Goal: Task Accomplishment & Management: Use online tool/utility

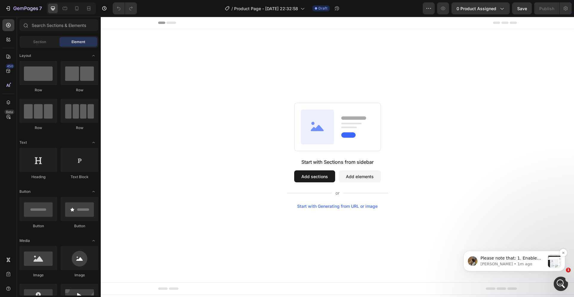
click at [511, 260] on p "Please note that: 1. Enable Display by Assigned Product in the Product Module: …" at bounding box center [513, 258] width 65 height 6
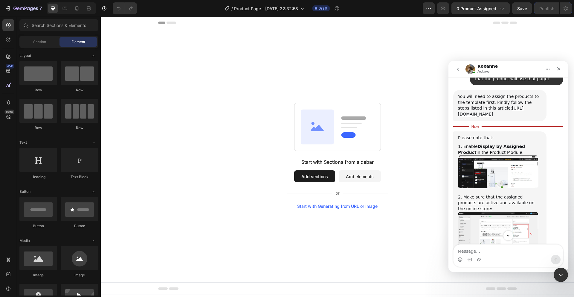
scroll to position [642, 0]
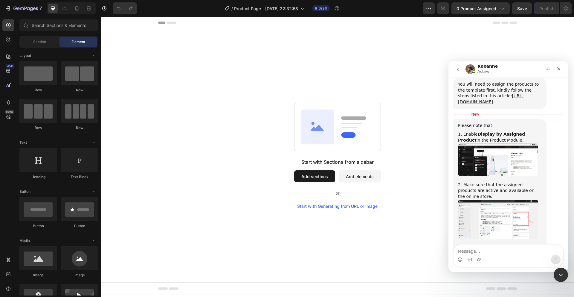
click at [481, 143] on img "Roxanne says…" at bounding box center [498, 159] width 80 height 33
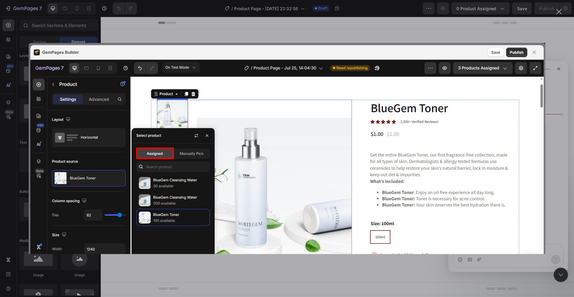
click at [560, 13] on div "Close" at bounding box center [560, 12] width 6 height 6
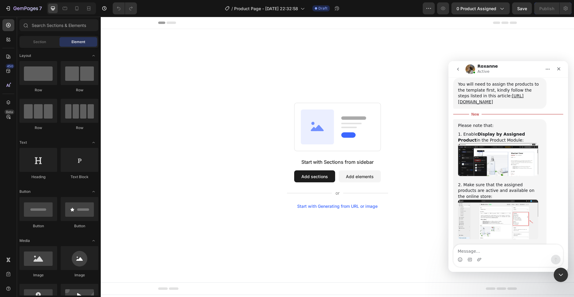
click at [294, 129] on icon at bounding box center [337, 127] width 87 height 48
click at [558, 215] on div "Please note that: 1. Enable Display by Assigned Product in the Product Module: …" at bounding box center [508, 193] width 110 height 149
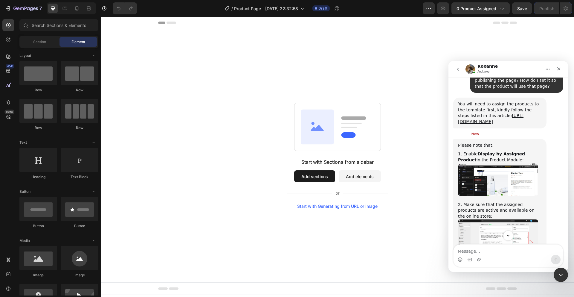
scroll to position [642, 0]
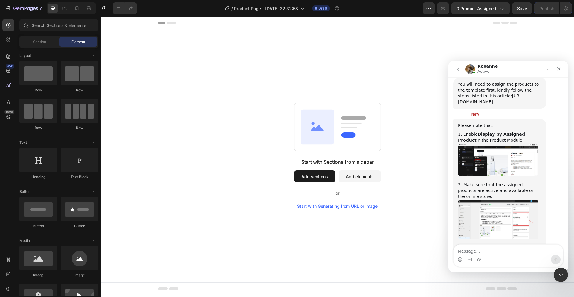
click at [504, 143] on img "Roxanne says…" at bounding box center [498, 159] width 80 height 33
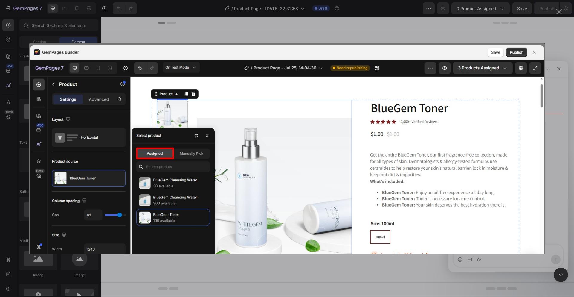
scroll to position [0, 0]
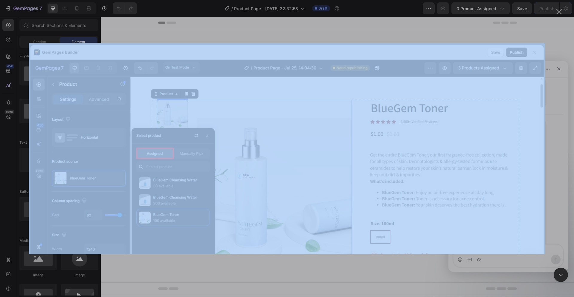
drag, startPoint x: 560, startPoint y: 12, endPoint x: 452, endPoint y: 134, distance: 162.5
click at [455, 148] on div "Intercom messenger" at bounding box center [287, 148] width 574 height 297
click at [496, 109] on img "Close" at bounding box center [287, 148] width 517 height 211
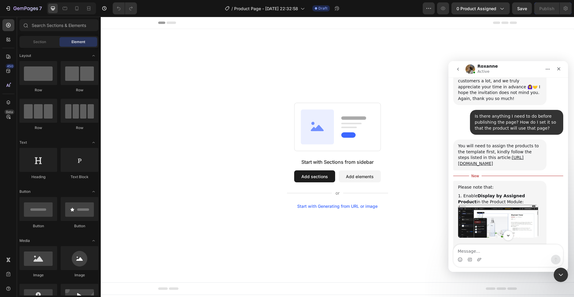
scroll to position [574, 0]
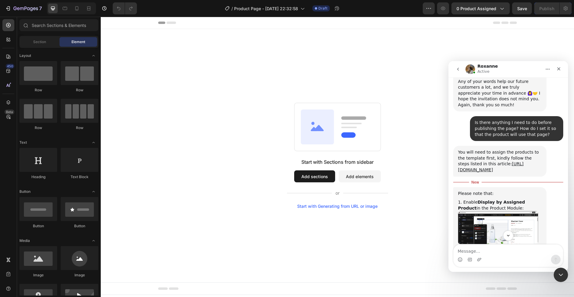
click at [228, 153] on div "Start with Sections from sidebar Add sections Add elements Start with Generatin…" at bounding box center [337, 156] width 430 height 106
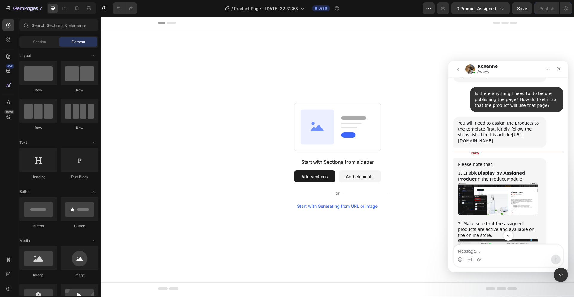
scroll to position [629, 0]
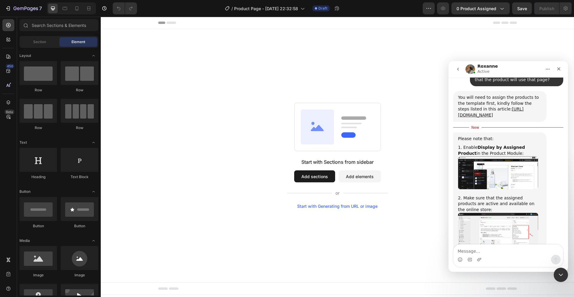
click at [493, 156] on img "Roxanne says…" at bounding box center [498, 172] width 80 height 33
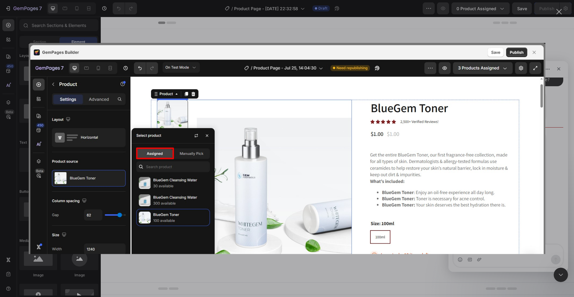
click at [557, 12] on div "Close" at bounding box center [560, 12] width 6 height 6
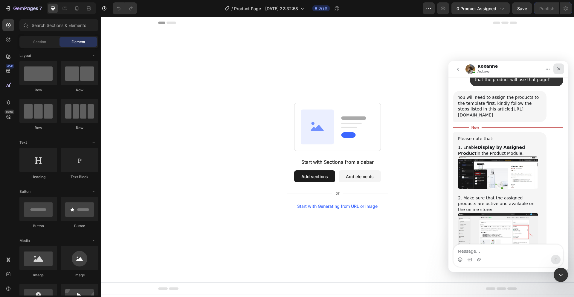
click at [559, 71] on icon "Close" at bounding box center [559, 68] width 5 height 5
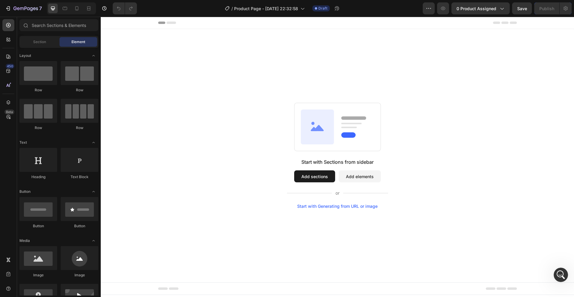
scroll to position [1001, 0]
click at [121, 51] on div "Start with Sections from sidebar Add sections Add elements Start with Generatin…" at bounding box center [337, 155] width 473 height 253
click at [20, 72] on div at bounding box center [38, 73] width 38 height 24
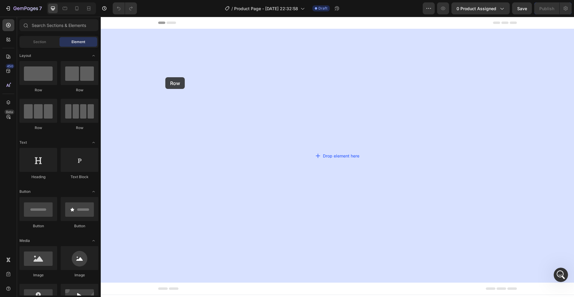
drag, startPoint x: 142, startPoint y: 90, endPoint x: 165, endPoint y: 77, distance: 26.9
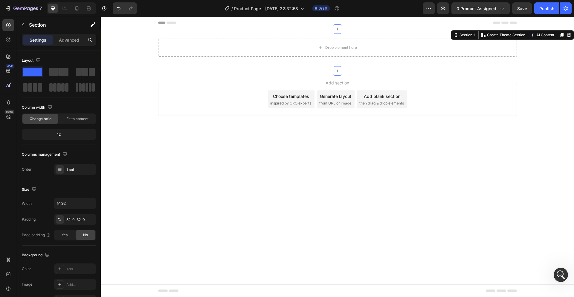
click at [124, 52] on div "Drop element here Row" at bounding box center [337, 50] width 473 height 23
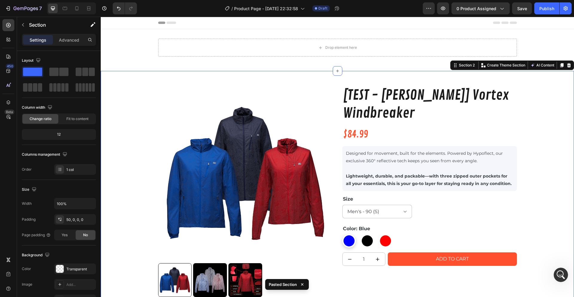
click at [124, 51] on div "Drop element here Row" at bounding box center [337, 50] width 473 height 23
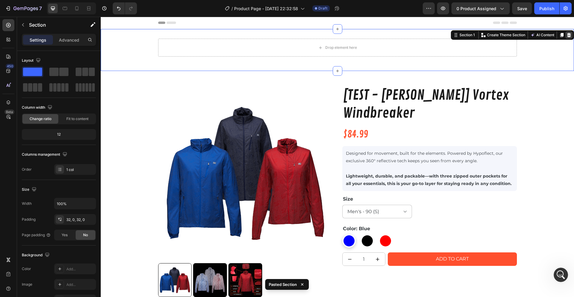
click at [567, 38] on div at bounding box center [569, 34] width 7 height 7
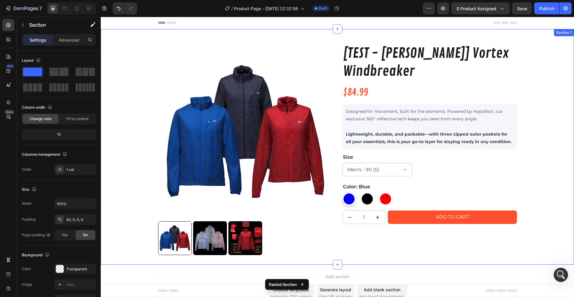
click at [564, 46] on div "Product Images [TEST - [PERSON_NAME]] Vortex Windbreaker Product Title $84.99 P…" at bounding box center [337, 154] width 473 height 220
click at [563, 47] on div "Product Images [TEST - [PERSON_NAME]] Vortex Windbreaker Product Title $84.99 P…" at bounding box center [337, 154] width 473 height 220
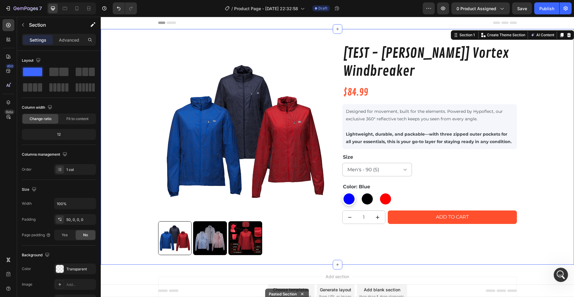
click at [384, 23] on div "Header" at bounding box center [337, 23] width 359 height 12
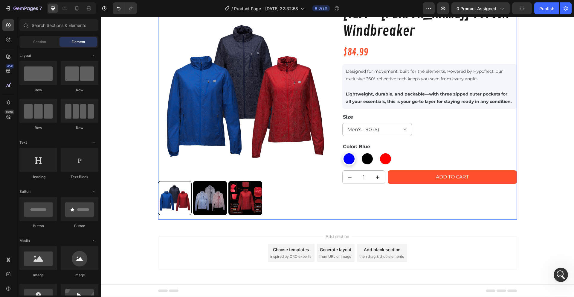
scroll to position [41, 0]
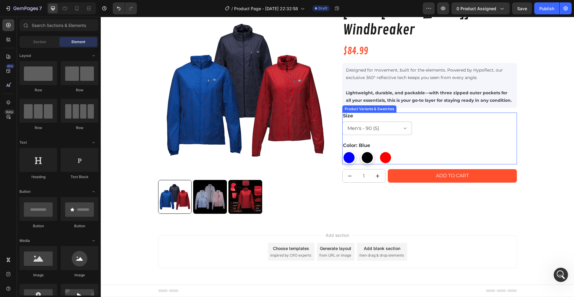
click at [364, 157] on div at bounding box center [367, 157] width 11 height 11
click at [361, 151] on input "Graphite Black Graphite Black" at bounding box center [360, 150] width 0 height 0
radio input "true"
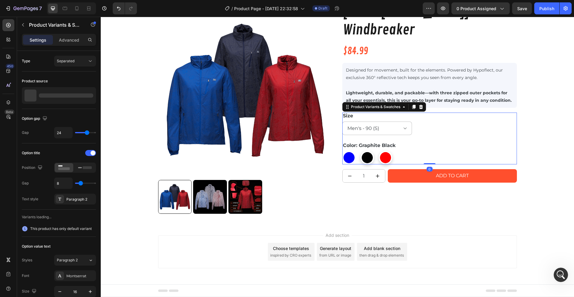
click at [382, 156] on div at bounding box center [385, 157] width 11 height 11
click at [379, 151] on input "Red Red" at bounding box center [379, 150] width 0 height 0
radio input "true"
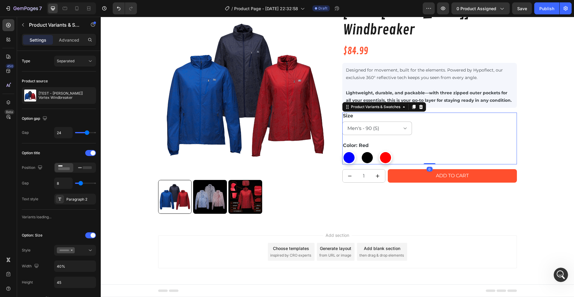
click at [350, 156] on div at bounding box center [349, 157] width 11 height 11
click at [342, 151] on input "Blue Blue" at bounding box center [342, 150] width 0 height 0
radio input "true"
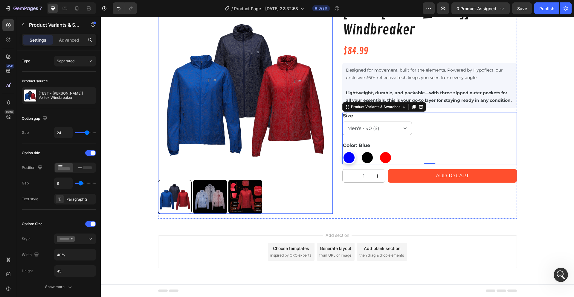
click at [305, 203] on div at bounding box center [245, 197] width 175 height 34
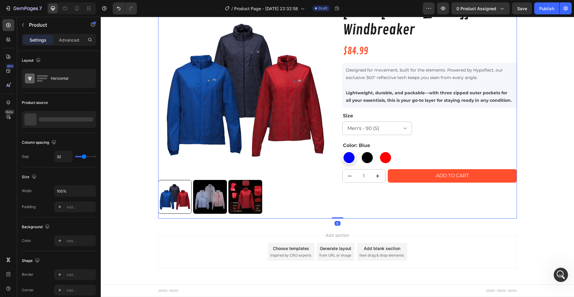
click at [359, 215] on div "[TEST - [PERSON_NAME]] Vortex Windbreaker Product Title $84.99 Product Price Pr…" at bounding box center [429, 111] width 175 height 216
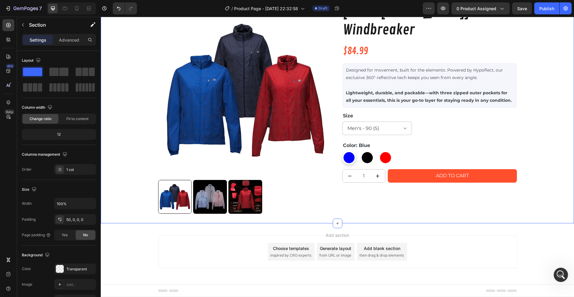
click at [538, 199] on div "Product Images [TEST - [PERSON_NAME]] Vortex Windbreaker Product Title $84.99 P…" at bounding box center [337, 113] width 473 height 220
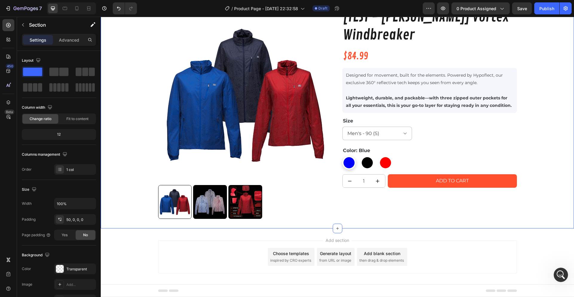
scroll to position [41, 0]
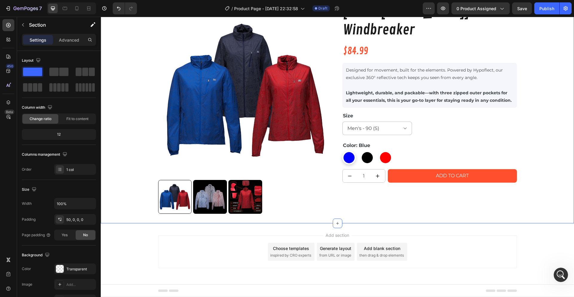
click at [568, 235] on div "Add section Choose templates inspired by CRO experts Generate layout from URL o…" at bounding box center [337, 260] width 473 height 74
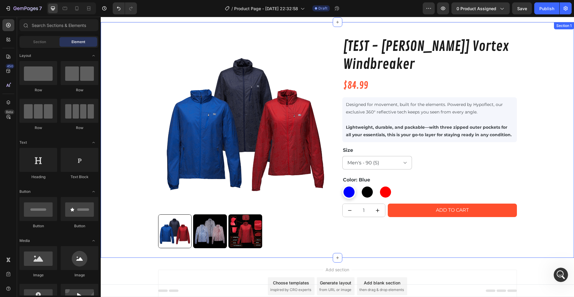
scroll to position [0, 0]
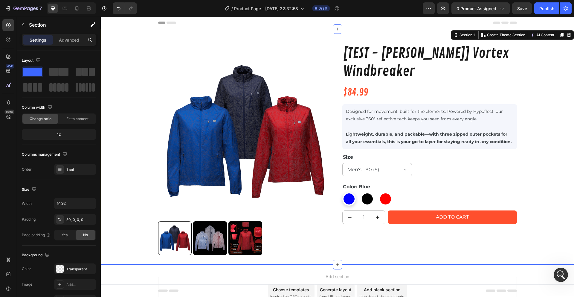
click at [552, 224] on div "Product Images [TEST - [PERSON_NAME]] Vortex Windbreaker Product Title $84.99 P…" at bounding box center [337, 154] width 473 height 220
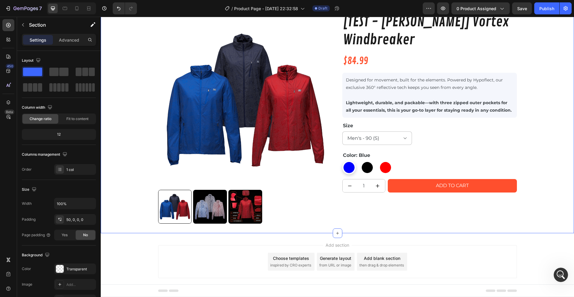
scroll to position [41, 0]
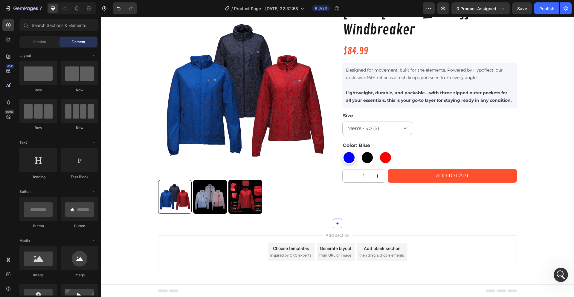
click at [560, 241] on div "Add section Choose templates inspired by CRO experts Generate layout from URL o…" at bounding box center [337, 260] width 473 height 74
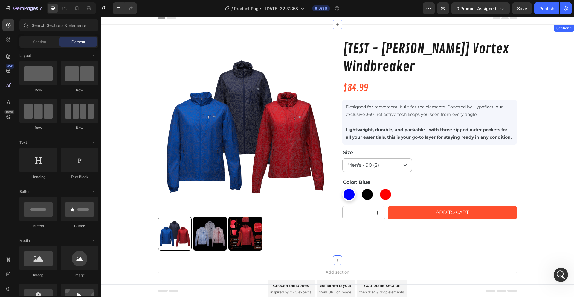
scroll to position [0, 0]
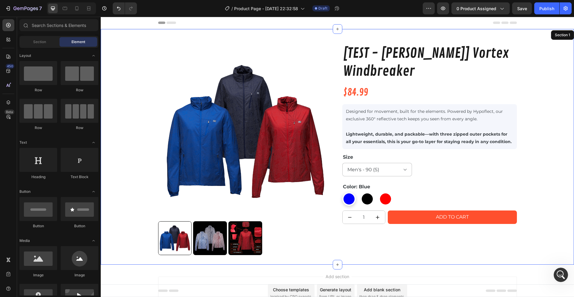
click at [536, 199] on div "Product Images [TEST - [PERSON_NAME]] Vortex Windbreaker Product Title $84.99 P…" at bounding box center [337, 154] width 473 height 220
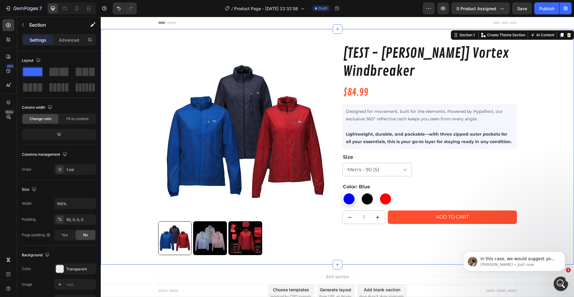
scroll to position [1054, 0]
click at [557, 283] on icon "Open Intercom Messenger" at bounding box center [560, 283] width 10 height 10
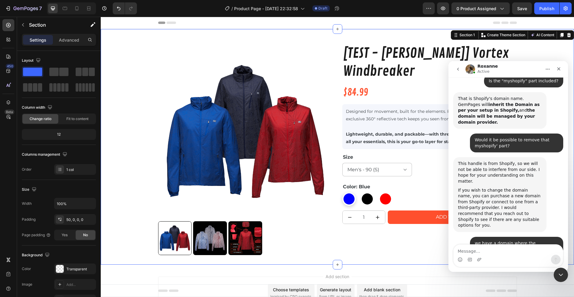
click at [495, 254] on textarea "Message…" at bounding box center [508, 249] width 109 height 10
type textarea "Got it. Thanks!"
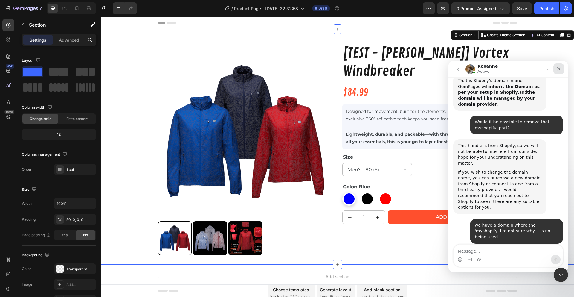
click at [560, 68] on icon "Close" at bounding box center [559, 68] width 5 height 5
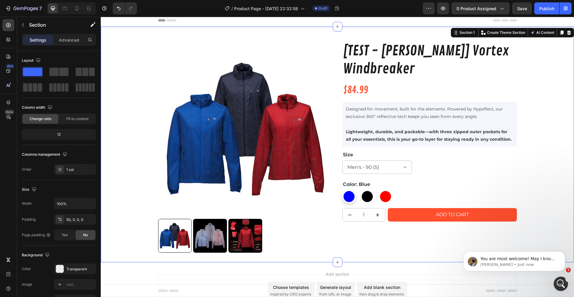
scroll to position [0, 0]
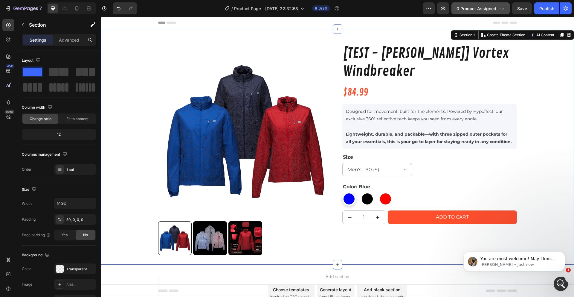
click at [476, 11] on span "0 product assigned" at bounding box center [477, 8] width 40 height 6
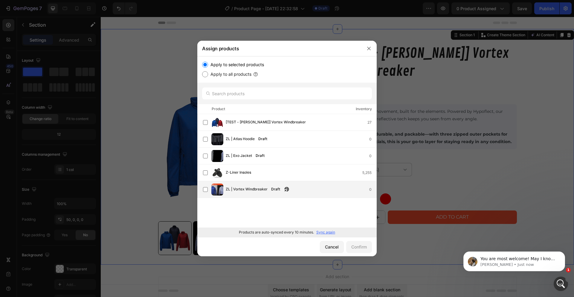
click at [238, 189] on span "ZL | Vortex Windbreaker" at bounding box center [247, 189] width 42 height 7
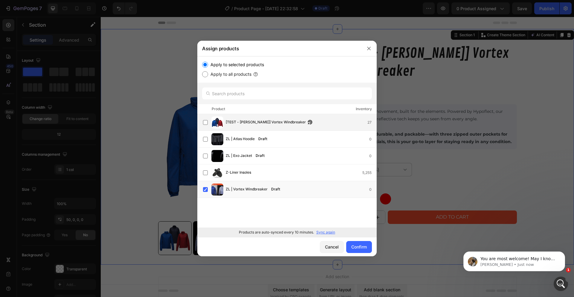
click at [229, 123] on span "[TEST - [PERSON_NAME]] Vortex Windbreaker" at bounding box center [266, 122] width 80 height 7
click at [204, 191] on label at bounding box center [205, 189] width 5 height 5
click at [354, 249] on div "Confirm" at bounding box center [359, 246] width 16 height 6
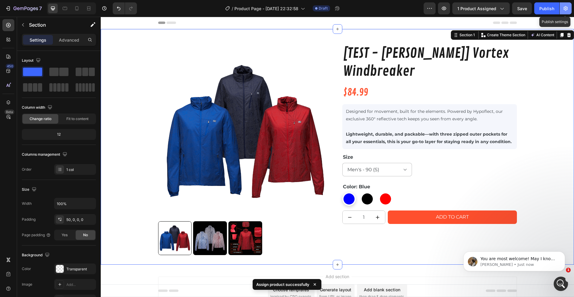
click at [566, 9] on icon "button" at bounding box center [566, 8] width 6 height 6
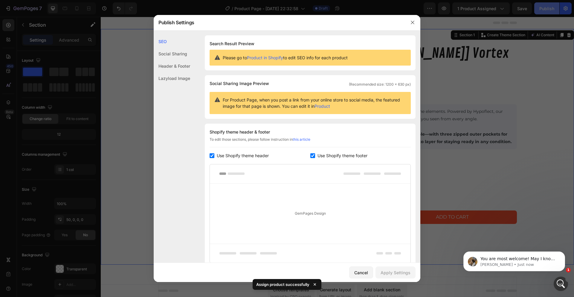
click at [526, 12] on div at bounding box center [287, 148] width 574 height 297
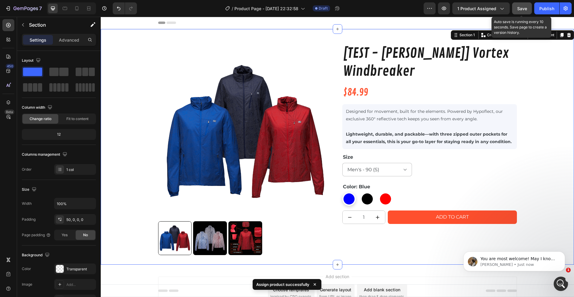
click at [525, 12] on button "Save" at bounding box center [522, 8] width 20 height 12
click at [568, 10] on icon "button" at bounding box center [566, 8] width 6 height 6
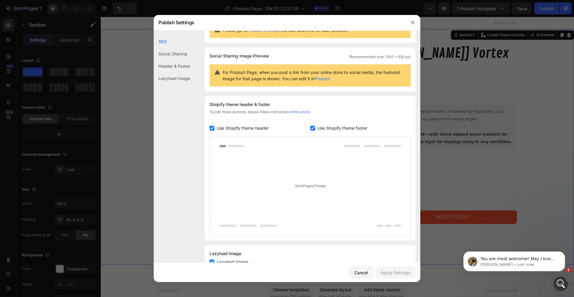
scroll to position [49, 0]
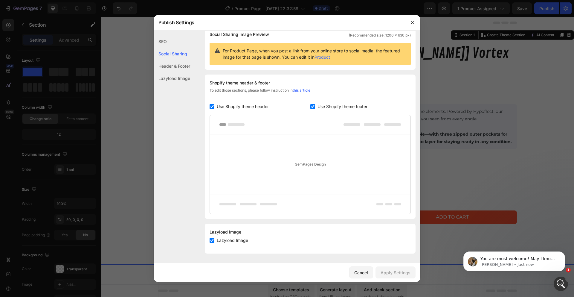
drag, startPoint x: 174, startPoint y: 79, endPoint x: 278, endPoint y: 51, distance: 107.7
click at [176, 78] on div "Lazyload Image" at bounding box center [172, 78] width 36 height 12
click at [410, 20] on button "button" at bounding box center [413, 23] width 10 height 10
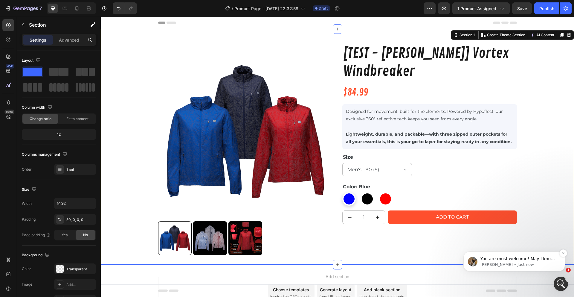
click at [506, 262] on p "[PERSON_NAME] • Just now" at bounding box center [519, 264] width 77 height 5
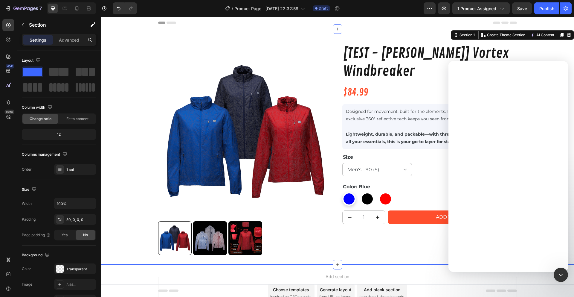
click at [509, 261] on div "Intercom messenger" at bounding box center [509, 175] width 120 height 191
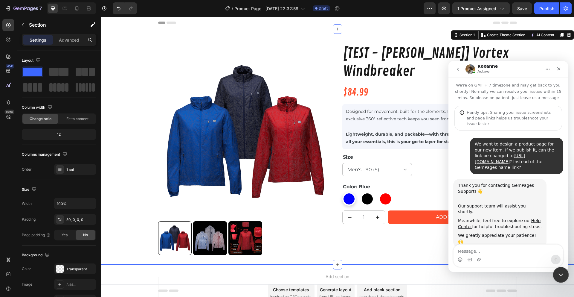
scroll to position [1, 0]
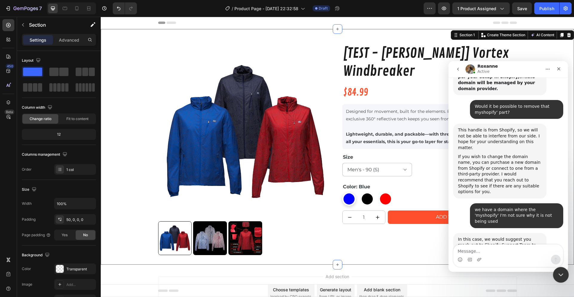
click at [560, 276] on icon "Close Intercom Messenger" at bounding box center [560, 273] width 7 height 7
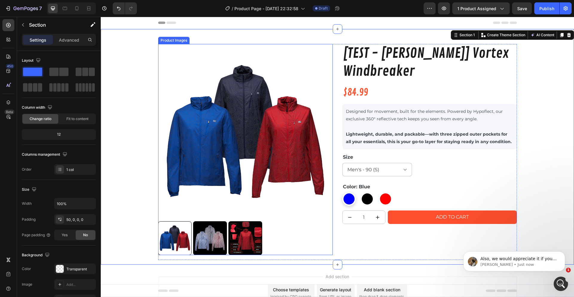
scroll to position [1127, 0]
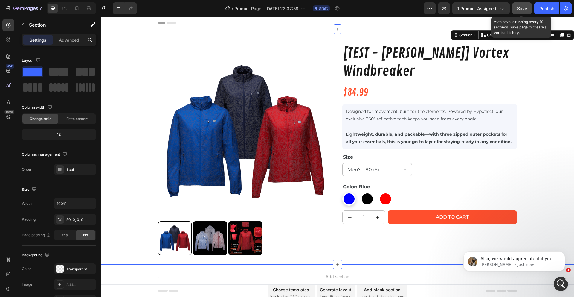
click at [524, 5] on button "Save" at bounding box center [522, 8] width 20 height 12
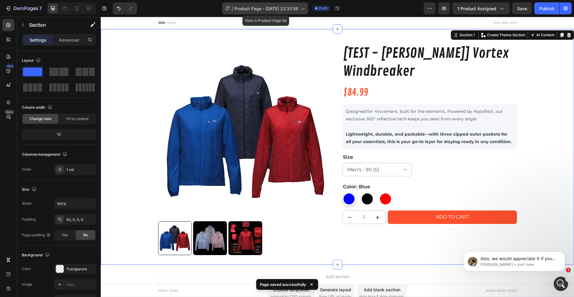
click at [277, 3] on div "/ Product Page - [DATE] 22:32:58" at bounding box center [265, 8] width 86 height 12
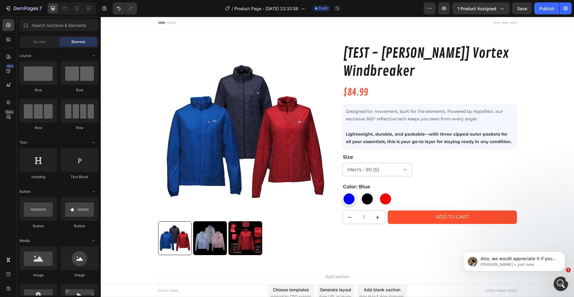
click at [367, 21] on div "Header" at bounding box center [337, 23] width 359 height 12
click at [564, 5] on button "button" at bounding box center [566, 8] width 12 height 12
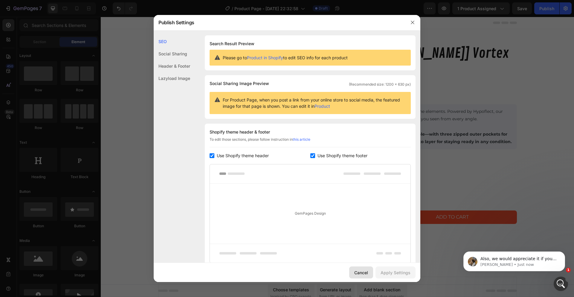
click at [360, 269] on button "Cancel" at bounding box center [361, 272] width 24 height 12
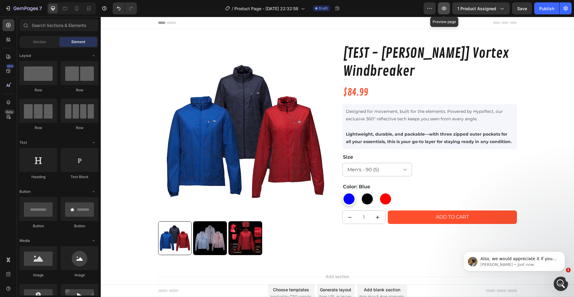
click at [449, 8] on button "button" at bounding box center [444, 8] width 12 height 12
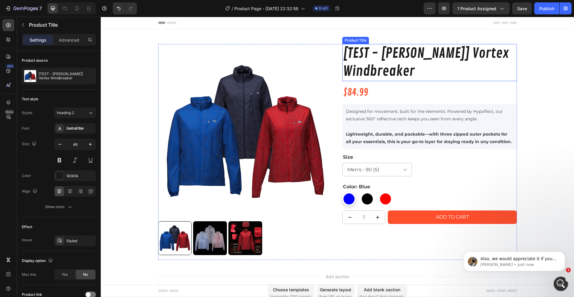
click at [400, 53] on h1 "[TEST - [PERSON_NAME]] Vortex Windbreaker" at bounding box center [429, 62] width 175 height 37
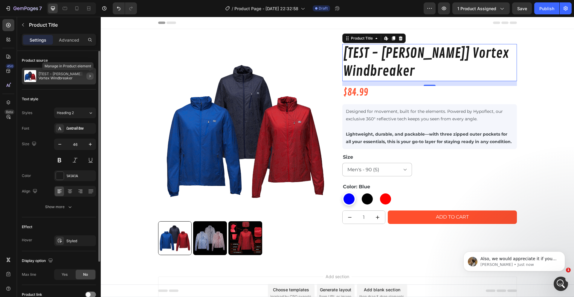
click at [88, 77] on icon "button" at bounding box center [90, 76] width 5 height 5
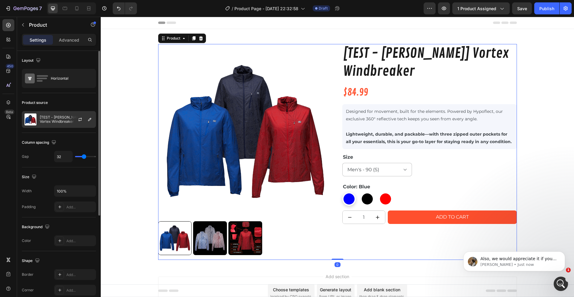
click at [71, 115] on div at bounding box center [82, 119] width 26 height 16
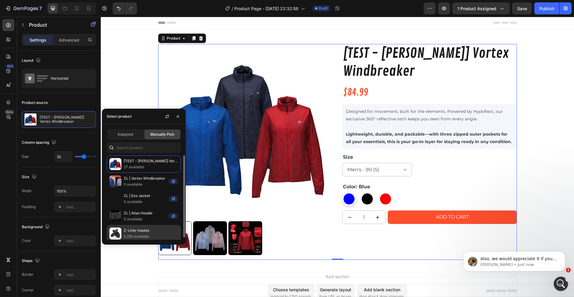
click at [135, 234] on p "5,255 available" at bounding box center [151, 236] width 54 height 6
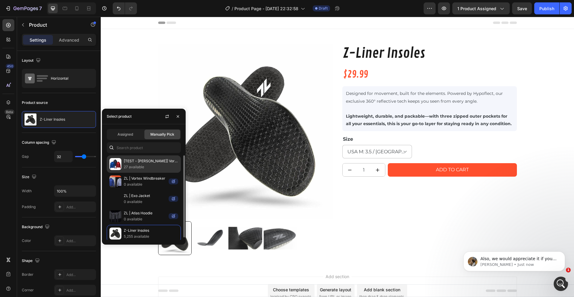
click at [137, 164] on p "[TEST - [PERSON_NAME]] Vortex Windbreaker" at bounding box center [151, 161] width 54 height 6
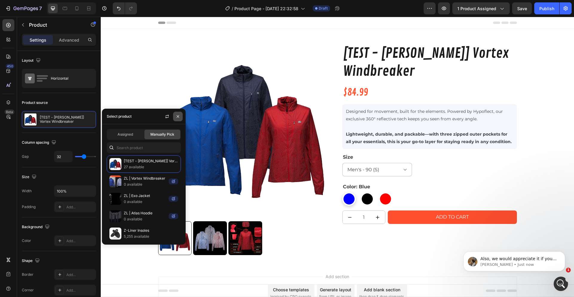
click at [178, 115] on icon "button" at bounding box center [178, 116] width 5 height 5
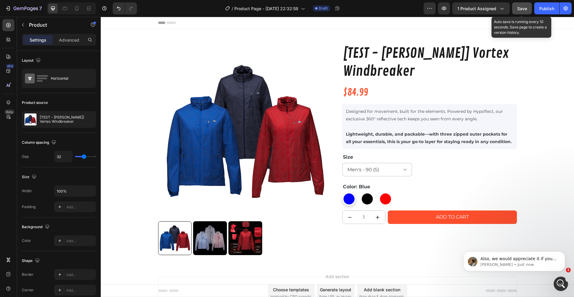
click at [530, 7] on button "Save" at bounding box center [522, 8] width 20 height 12
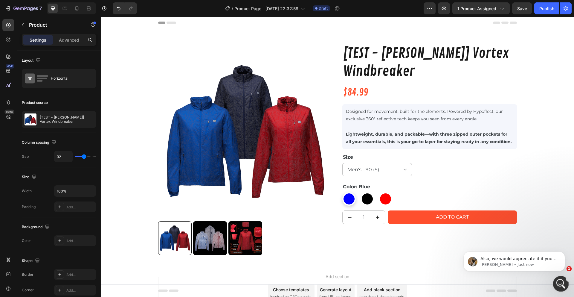
click at [554, 284] on div "Open Intercom Messenger" at bounding box center [560, 283] width 20 height 20
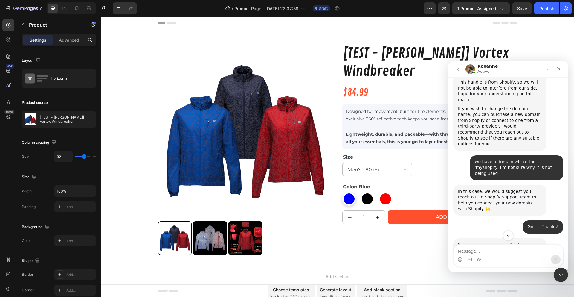
scroll to position [1137, 0]
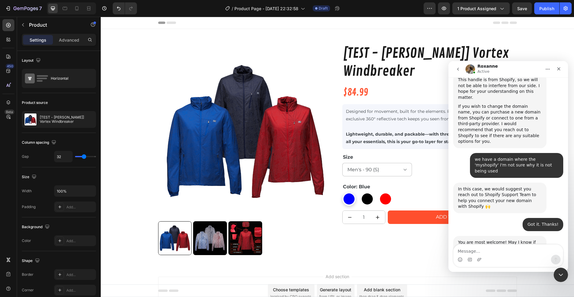
click at [501, 254] on textarea "Message…" at bounding box center [508, 249] width 109 height 10
drag, startPoint x: 533, startPoint y: 186, endPoint x: 455, endPoint y: 177, distance: 77.6
click at [455, 236] on div "You are most welcome! May I know if you need our assistance on anything else? […" at bounding box center [499, 248] width 93 height 25
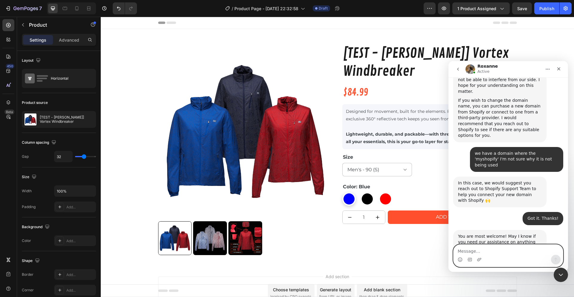
click at [490, 252] on textarea "Message…" at bounding box center [508, 249] width 109 height 10
type textarea "No, none as of the moment. Thanks"
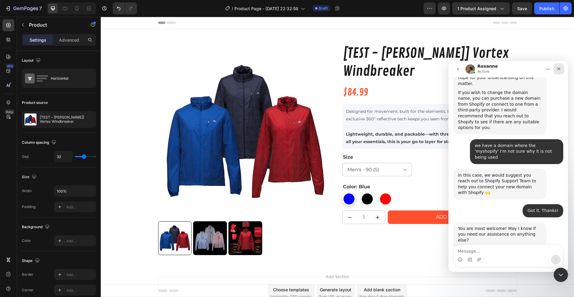
click at [557, 70] on icon "Close" at bounding box center [559, 68] width 5 height 5
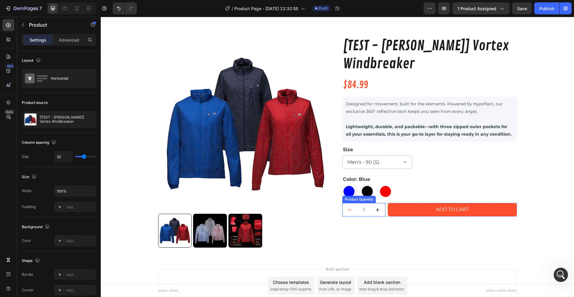
scroll to position [0, 0]
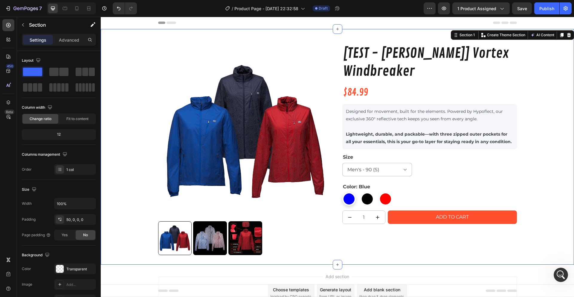
click at [137, 79] on div "Product Images [TEST - [PERSON_NAME]] Vortex Windbreaker Product Title $84.99 P…" at bounding box center [337, 154] width 473 height 220
click at [270, 9] on span "Product Page - [DATE] 22:32:58" at bounding box center [266, 8] width 64 height 6
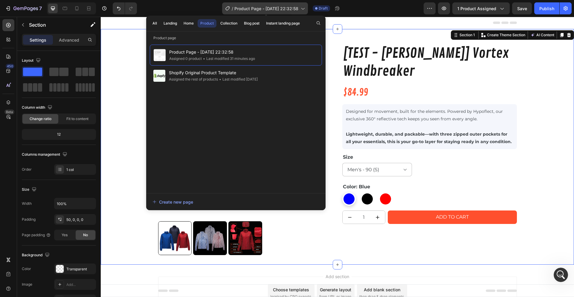
click at [270, 9] on span "Product Page - [DATE] 22:32:58" at bounding box center [266, 8] width 64 height 6
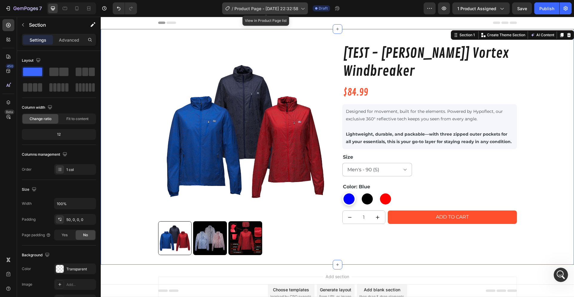
click at [270, 9] on span "Product Page - [DATE] 22:32:58" at bounding box center [266, 8] width 64 height 6
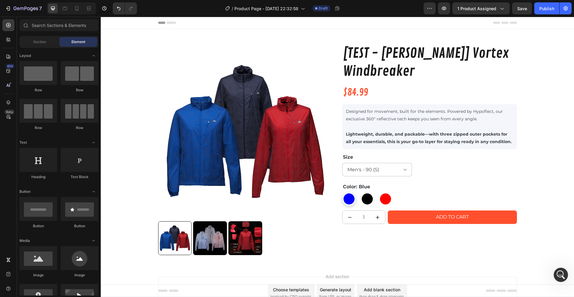
click at [380, 28] on div "Header" at bounding box center [337, 23] width 359 height 12
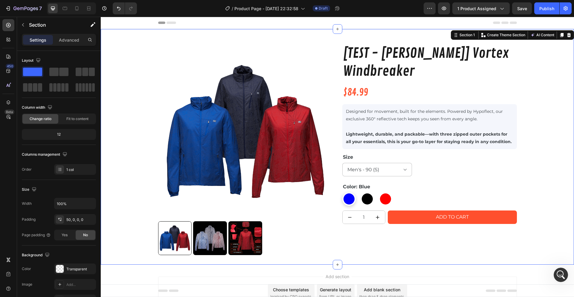
click at [109, 82] on div "Product Images [TEST - [PERSON_NAME]] Vortex Windbreaker Product Title $84.99 P…" at bounding box center [337, 154] width 473 height 220
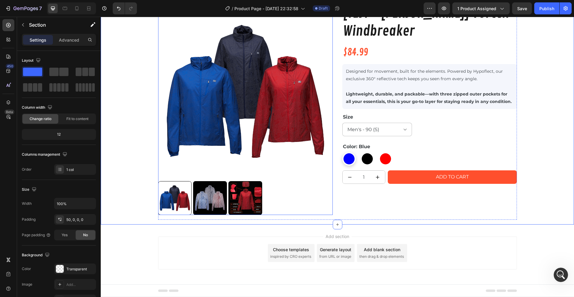
scroll to position [41, 0]
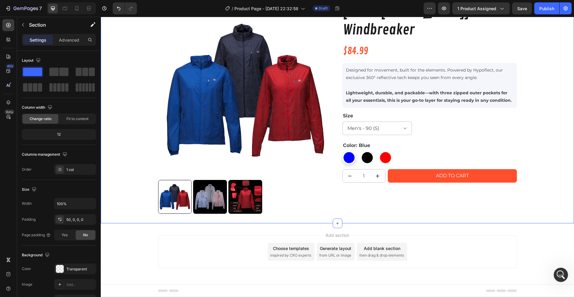
click at [162, 232] on div "Add section Choose templates inspired by CRO experts Generate layout from URL o…" at bounding box center [337, 260] width 473 height 74
click at [118, 32] on div "Product Images [TEST - [PERSON_NAME]] Vortex Windbreaker Product Title $84.99 P…" at bounding box center [337, 113] width 473 height 220
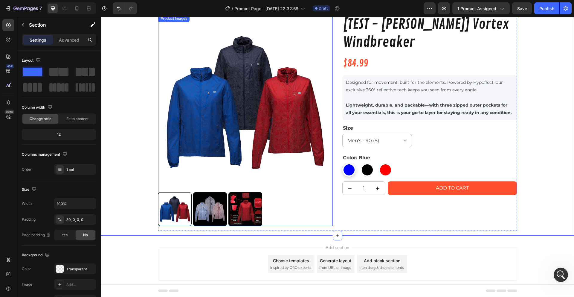
scroll to position [0, 0]
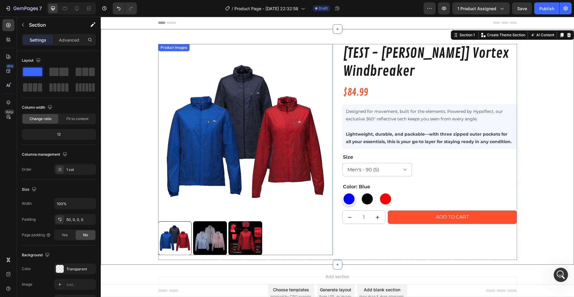
click at [167, 67] on img at bounding box center [245, 131] width 175 height 175
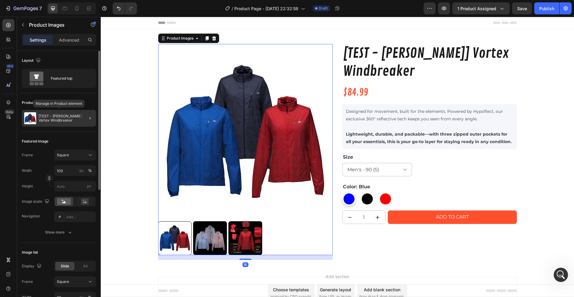
click at [50, 115] on p "[TEST - [PERSON_NAME]] Vortex Windbreaker" at bounding box center [66, 118] width 55 height 8
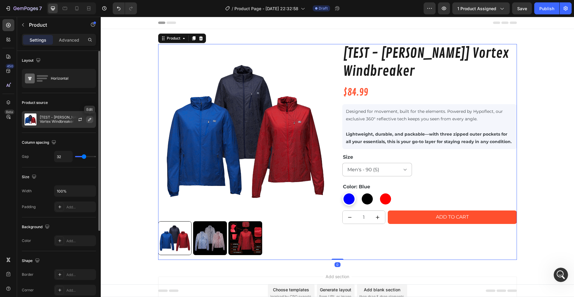
click at [89, 119] on icon "button" at bounding box center [89, 119] width 5 height 5
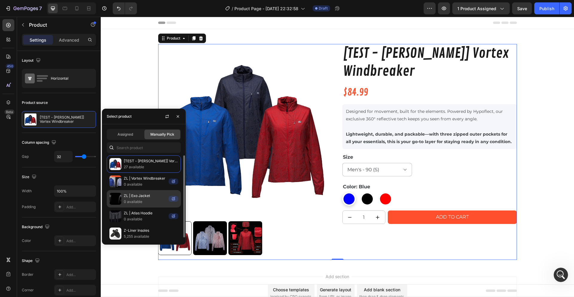
click at [116, 199] on img at bounding box center [115, 199] width 12 height 12
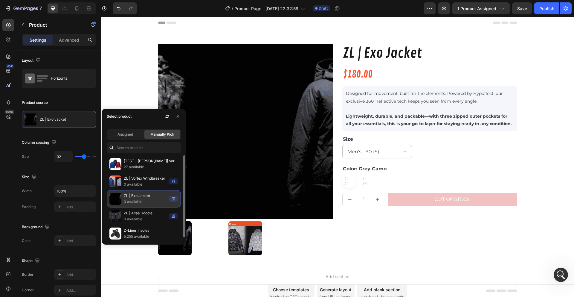
scroll to position [1174, 0]
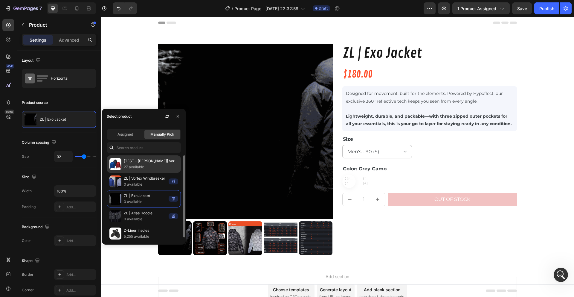
click at [126, 163] on p "[TEST - [PERSON_NAME]] Vortex Windbreaker" at bounding box center [151, 161] width 54 height 6
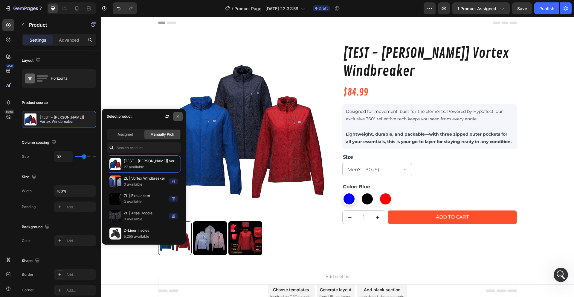
click at [181, 115] on button "button" at bounding box center [178, 117] width 10 height 10
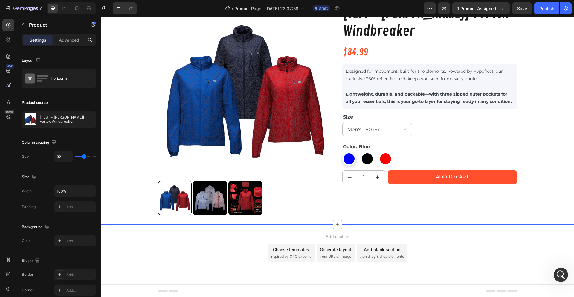
scroll to position [41, 0]
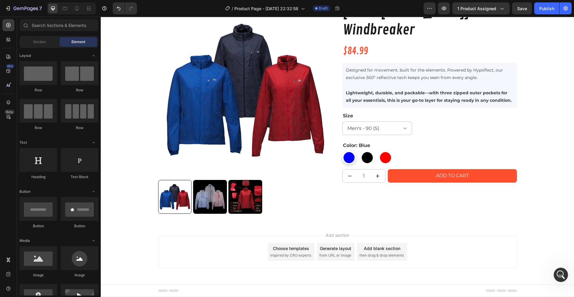
click at [143, 252] on div "Add section Choose templates inspired by CRO experts Generate layout from URL o…" at bounding box center [337, 260] width 473 height 74
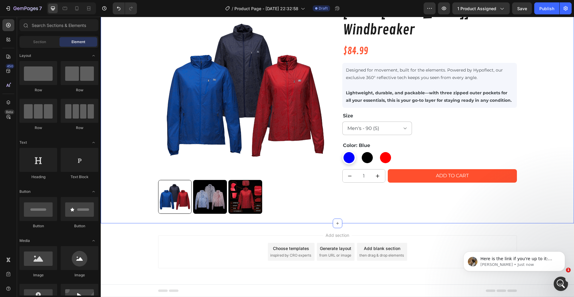
scroll to position [1210, 0]
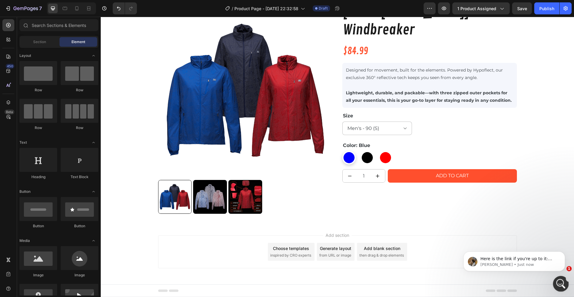
click at [560, 278] on div "Open Intercom Messenger" at bounding box center [560, 283] width 20 height 20
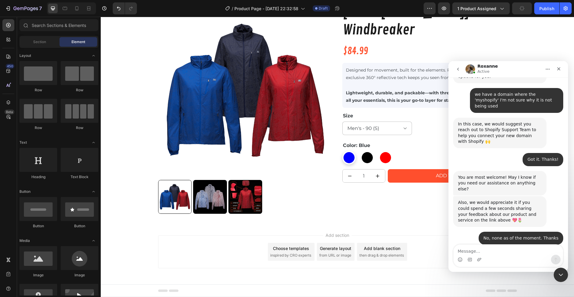
scroll to position [1204, 0]
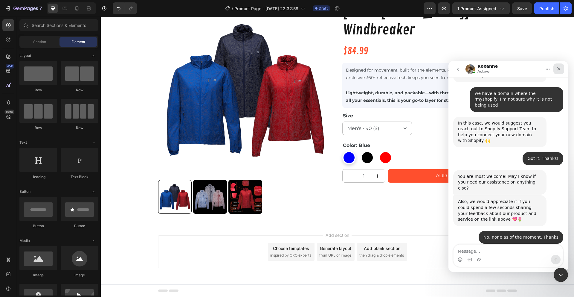
click at [559, 69] on icon "Close" at bounding box center [558, 68] width 3 height 3
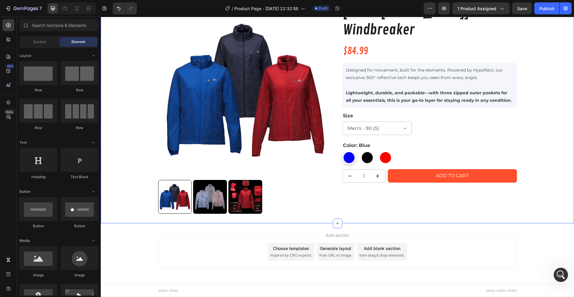
click at [134, 81] on div "Product Images [TEST - [PERSON_NAME]] Vortex Windbreaker Product Title $84.99 P…" at bounding box center [337, 113] width 473 height 220
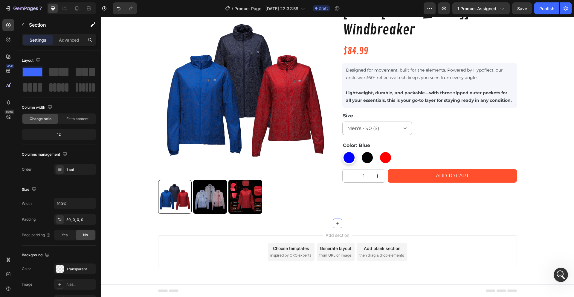
click at [115, 54] on div "Product Images [TEST - [PERSON_NAME]] Vortex Windbreaker Product Title $84.99 P…" at bounding box center [337, 113] width 473 height 220
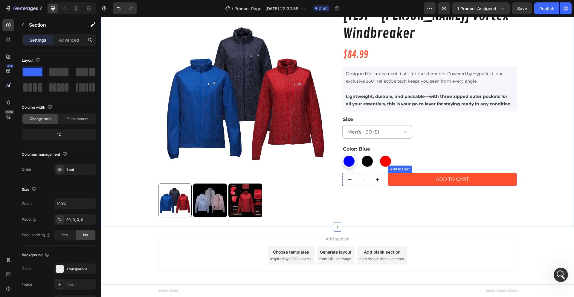
scroll to position [41, 0]
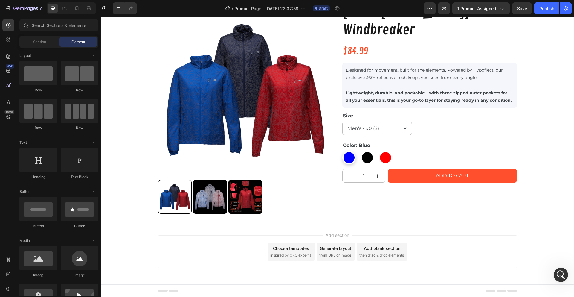
click at [112, 231] on div "Add section Choose templates inspired by CRO experts Generate layout from URL o…" at bounding box center [337, 260] width 473 height 74
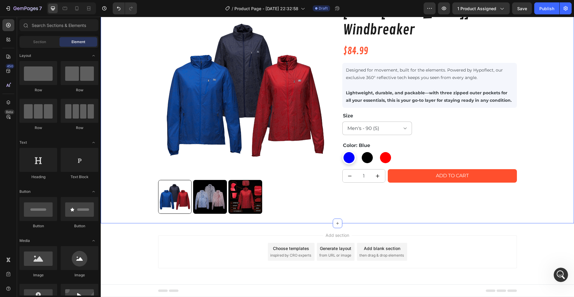
click at [113, 132] on div "Product Images [TEST - [PERSON_NAME]] Vortex Windbreaker Product Title $84.99 P…" at bounding box center [337, 113] width 473 height 220
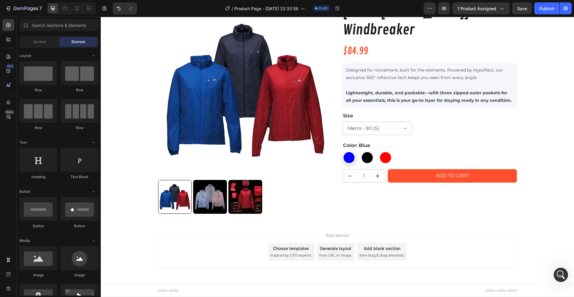
click at [112, 235] on div "Add section Choose templates inspired by CRO experts Generate layout from URL o…" at bounding box center [337, 260] width 473 height 74
click at [113, 236] on div "Add section Choose templates inspired by CRO experts Generate layout from URL o…" at bounding box center [337, 260] width 473 height 74
click at [567, 8] on icon "button" at bounding box center [566, 8] width 6 height 6
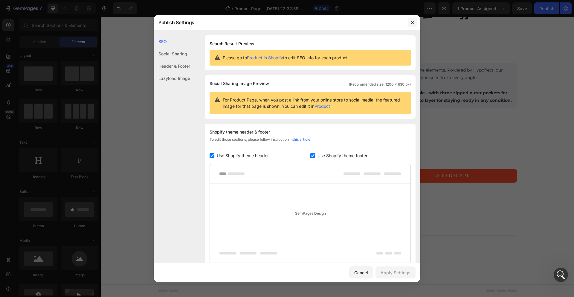
click at [410, 21] on icon "button" at bounding box center [412, 22] width 5 height 5
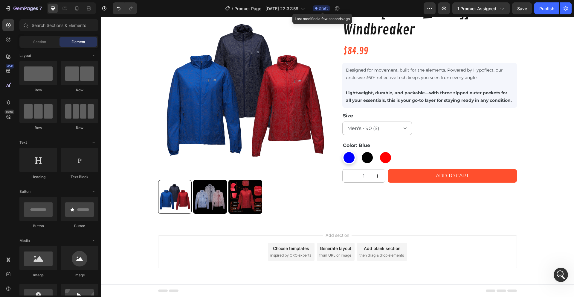
click at [326, 8] on span "Draft" at bounding box center [323, 8] width 9 height 5
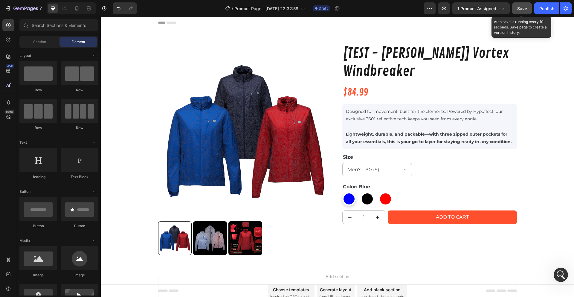
click at [518, 12] on button "Save" at bounding box center [522, 8] width 20 height 12
